Goal: Find specific page/section

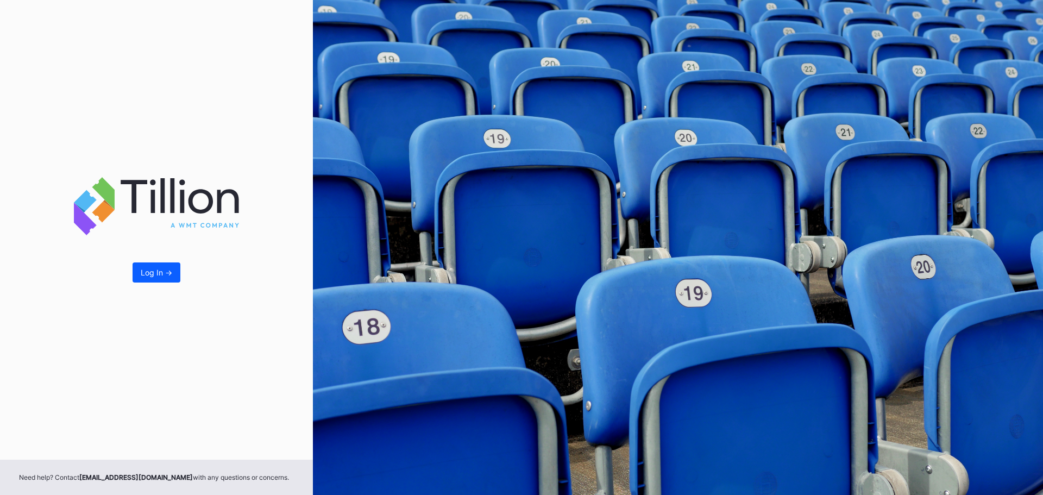
click at [164, 270] on div "Log In ->" at bounding box center [157, 272] width 32 height 9
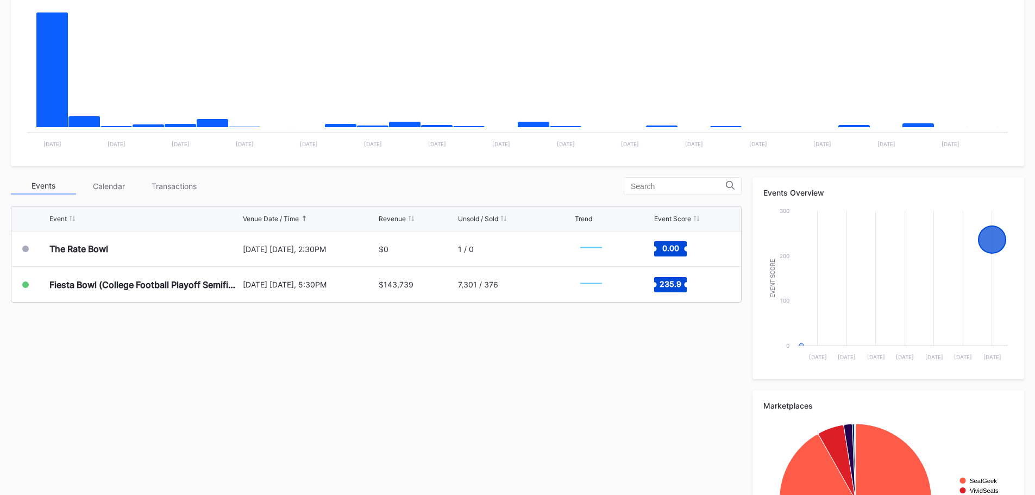
scroll to position [218, 0]
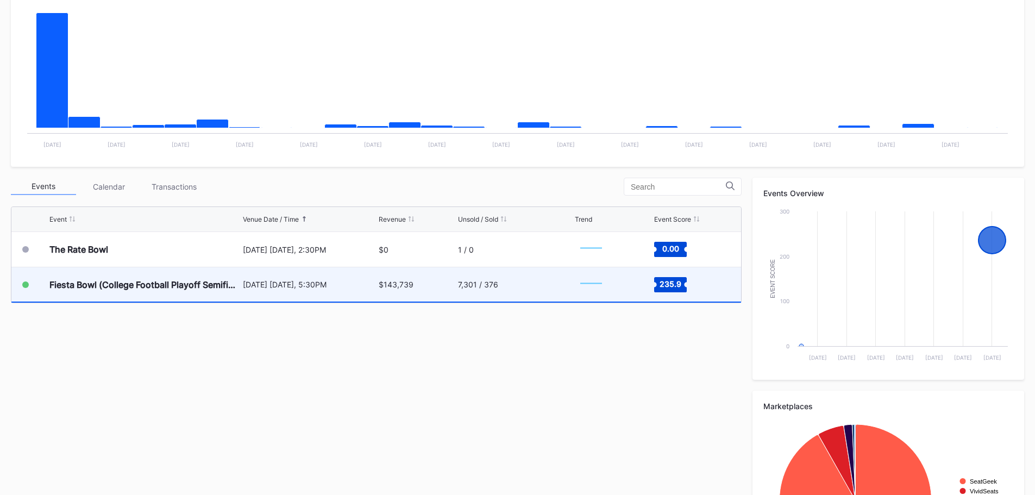
click at [244, 292] on div "[DATE] [DATE], 5:30PM" at bounding box center [310, 284] width 134 height 34
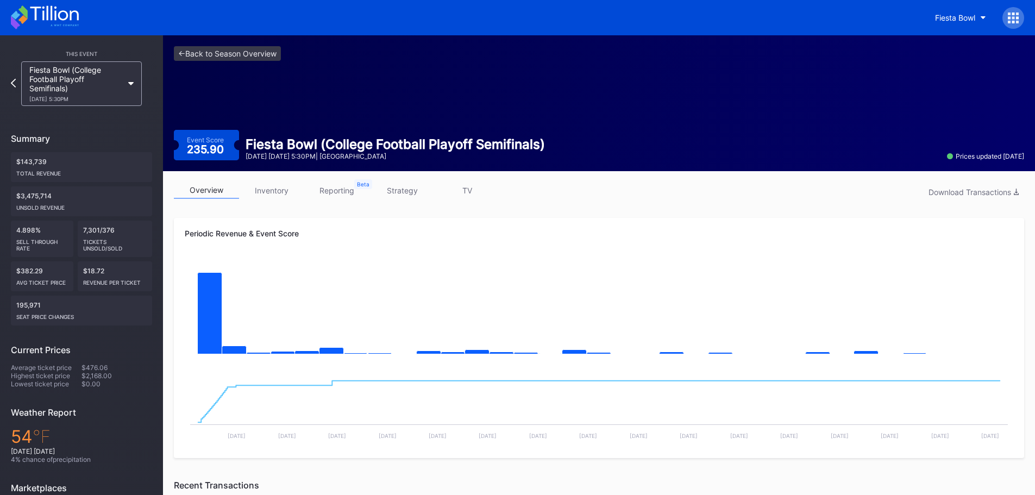
click at [282, 193] on link "inventory" at bounding box center [271, 190] width 65 height 17
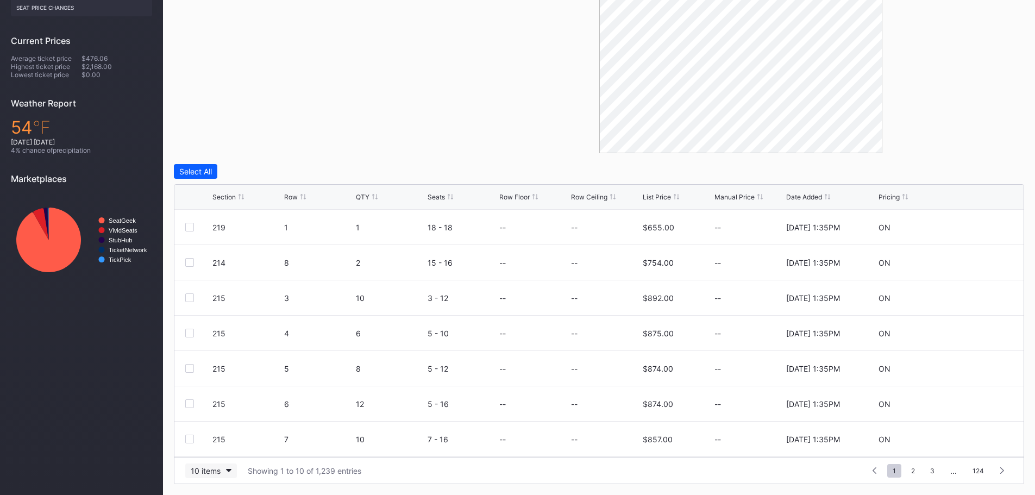
click at [217, 473] on div "10 items" at bounding box center [206, 470] width 30 height 9
click at [218, 449] on div "200 items" at bounding box center [211, 443] width 52 height 20
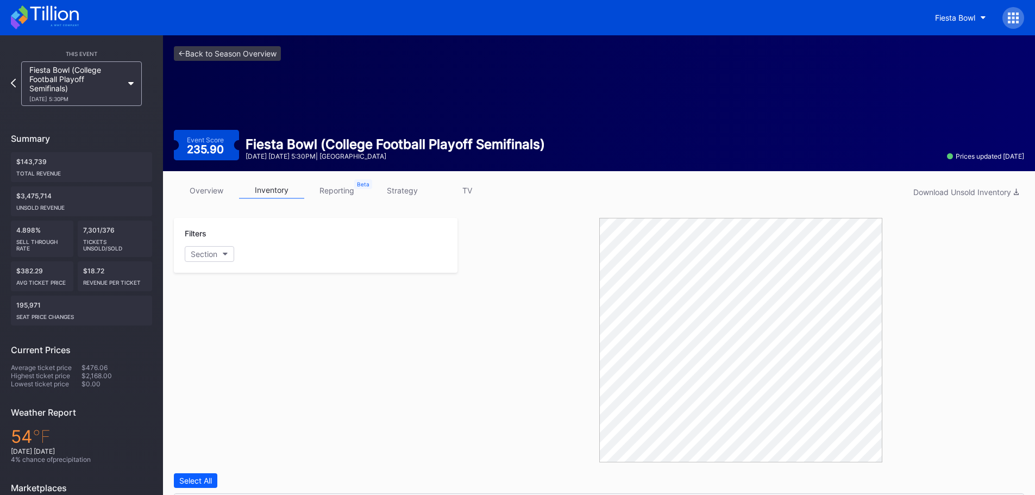
click at [328, 192] on link "reporting" at bounding box center [336, 190] width 65 height 17
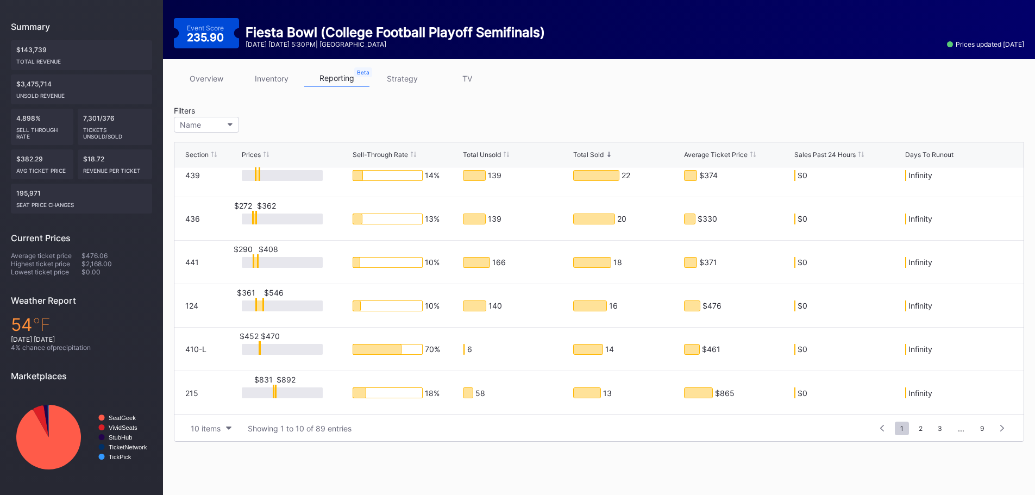
scroll to position [112, 0]
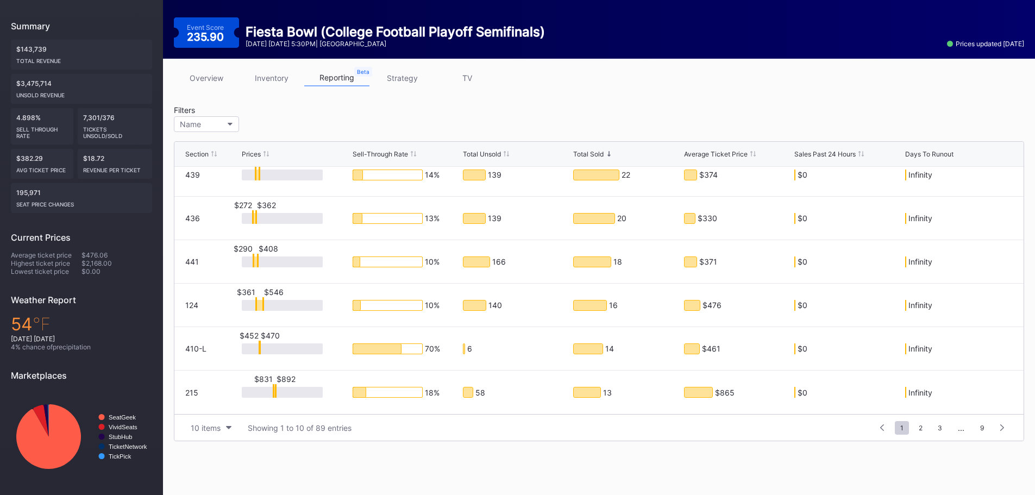
click at [400, 80] on link "strategy" at bounding box center [401, 78] width 65 height 17
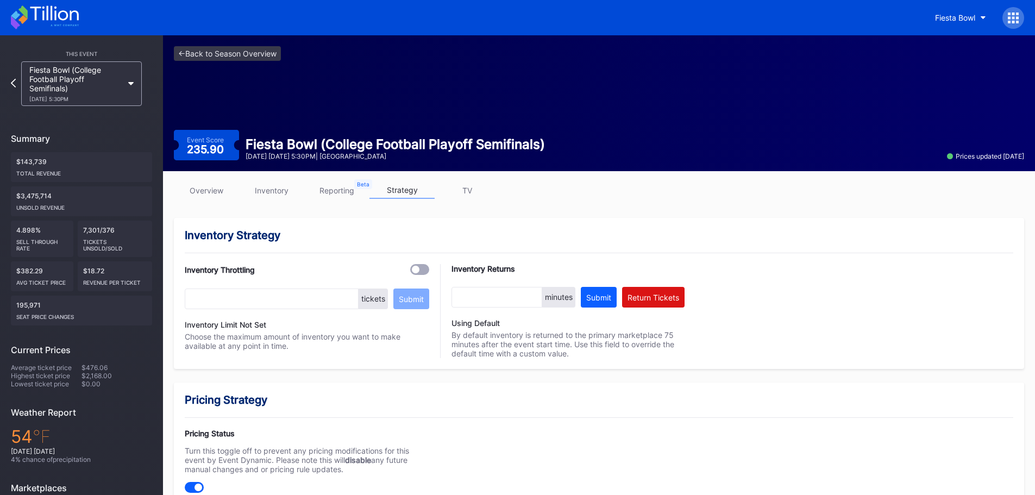
click at [213, 186] on link "overview" at bounding box center [206, 190] width 65 height 17
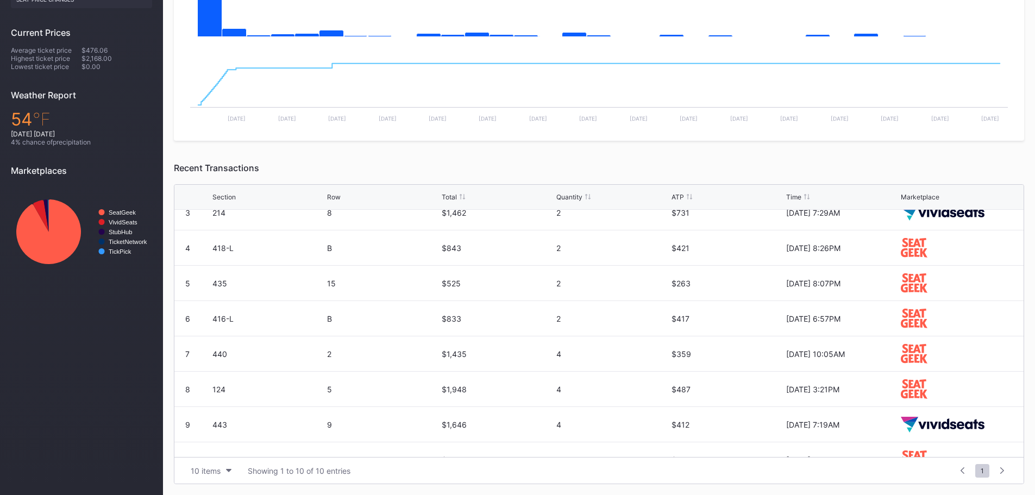
scroll to position [106, 0]
